Goal: Use online tool/utility: Utilize a website feature to perform a specific function

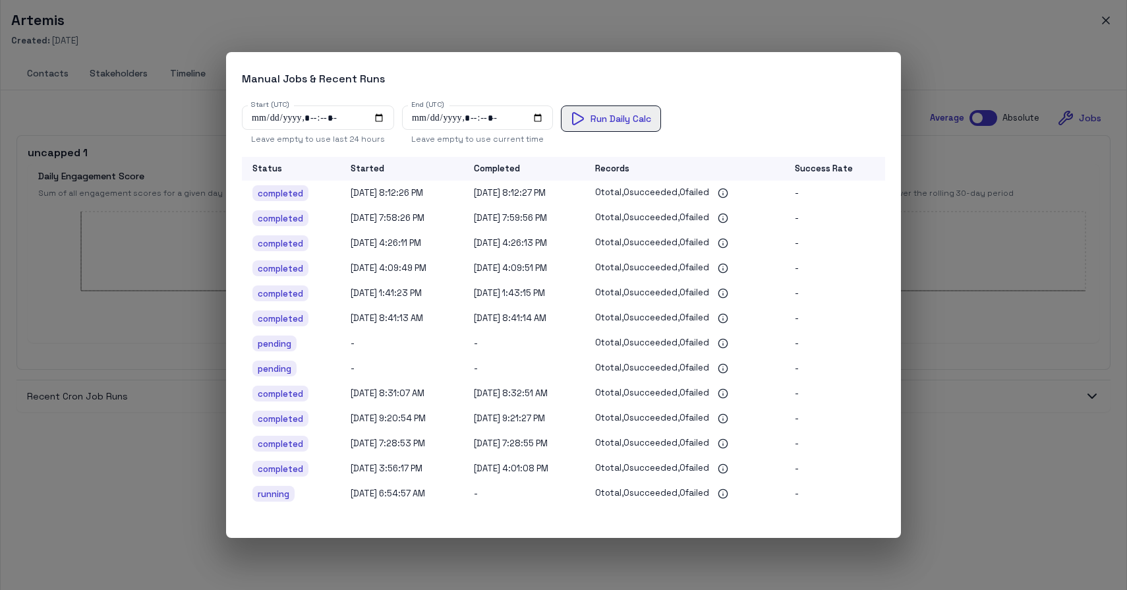
click at [621, 115] on button "Run Daily Calc" at bounding box center [611, 118] width 100 height 26
click at [948, 59] on div "Manual Jobs & Recent Runs Start (UTC) Start (UTC) Leave empty to use last 24 ho…" at bounding box center [563, 295] width 1127 height 590
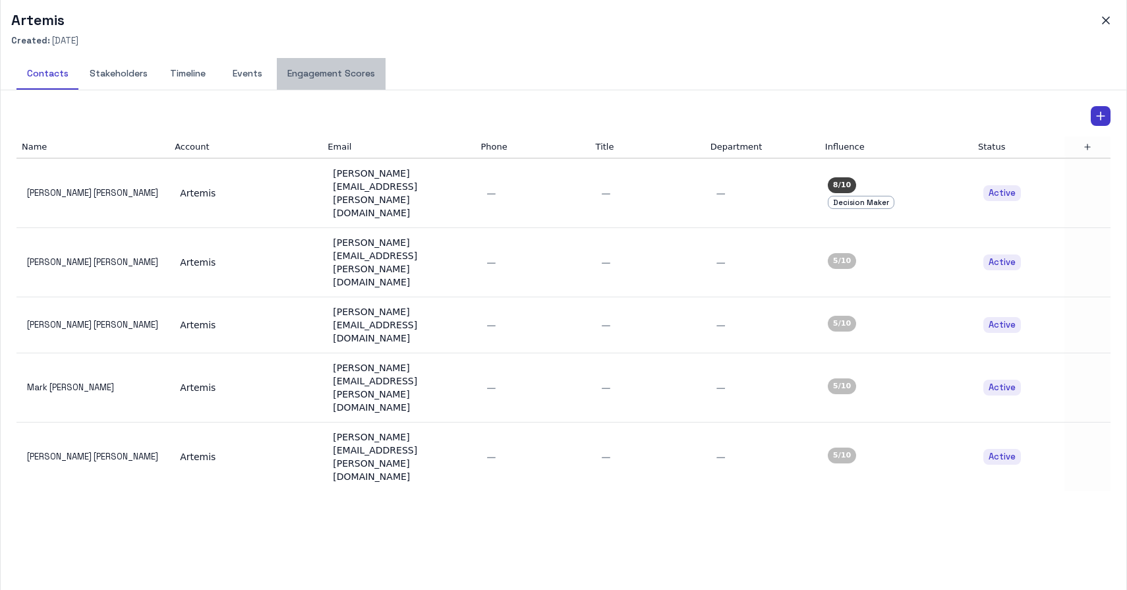
click at [340, 71] on button "Engagement Scores" at bounding box center [331, 74] width 109 height 32
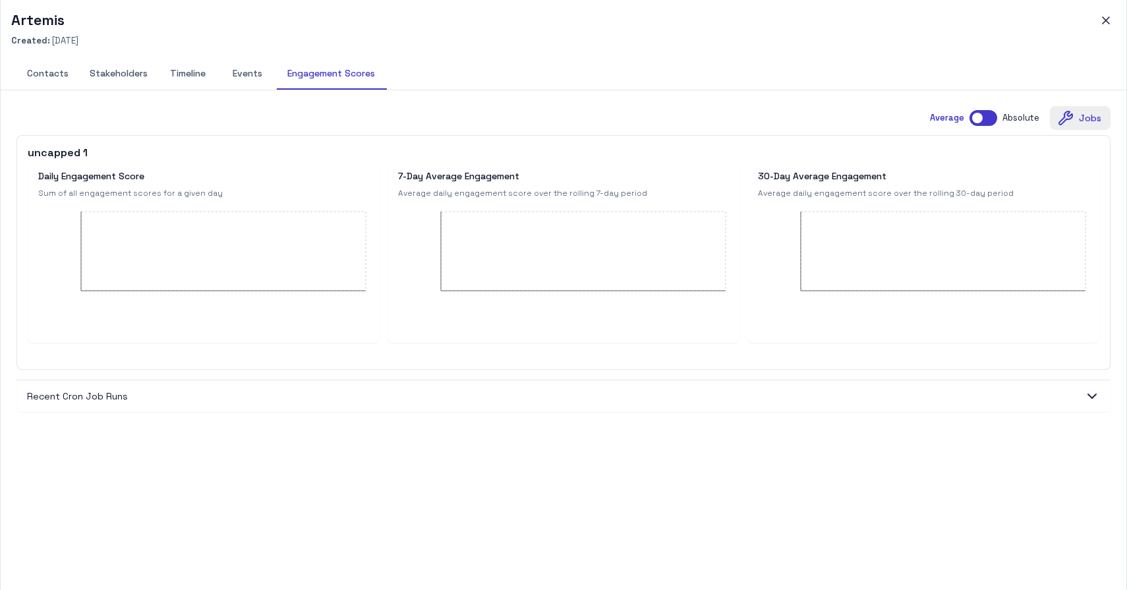
click at [1076, 116] on button "Jobs" at bounding box center [1080, 118] width 61 height 24
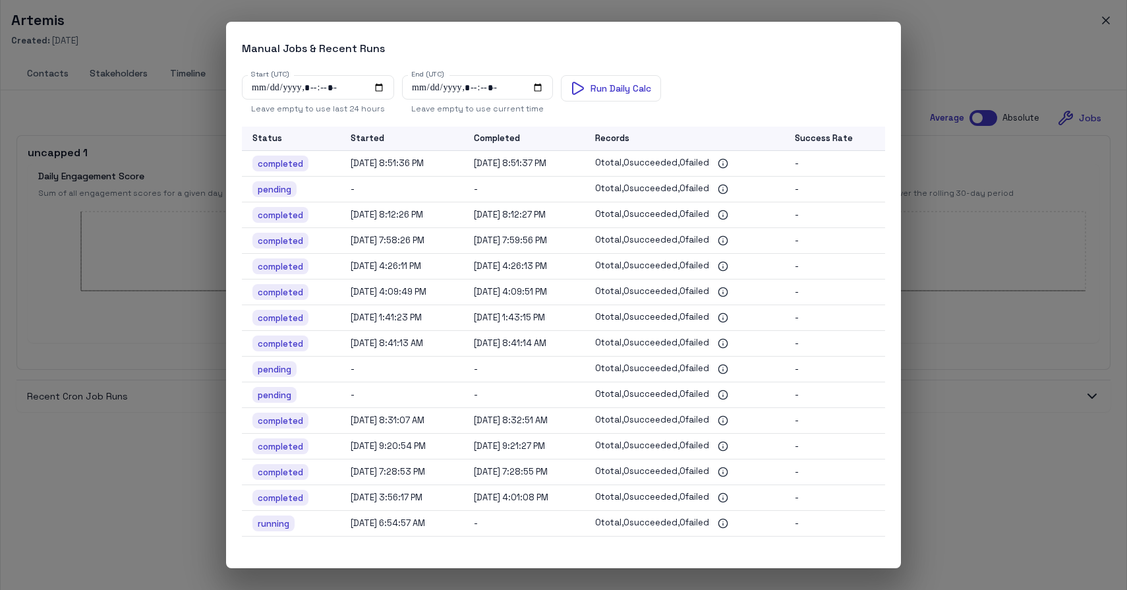
click at [940, 225] on div "Manual Jobs & Recent Runs Start (UTC) Start (UTC) Leave empty to use last 24 ho…" at bounding box center [563, 295] width 1127 height 590
